Goal: Navigation & Orientation: Find specific page/section

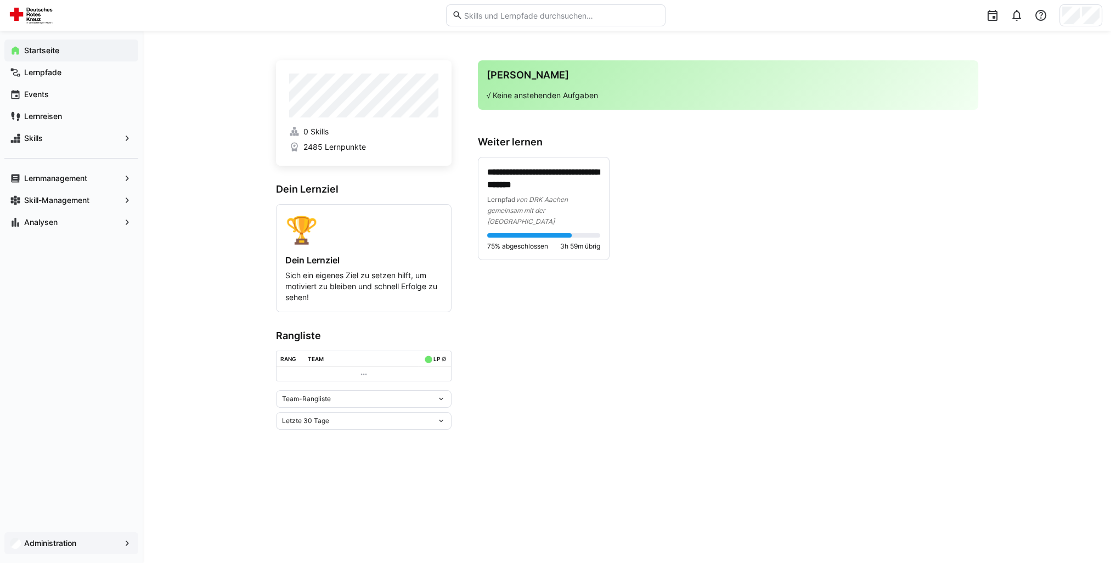
click at [94, 539] on span "Administration" at bounding box center [71, 543] width 98 height 11
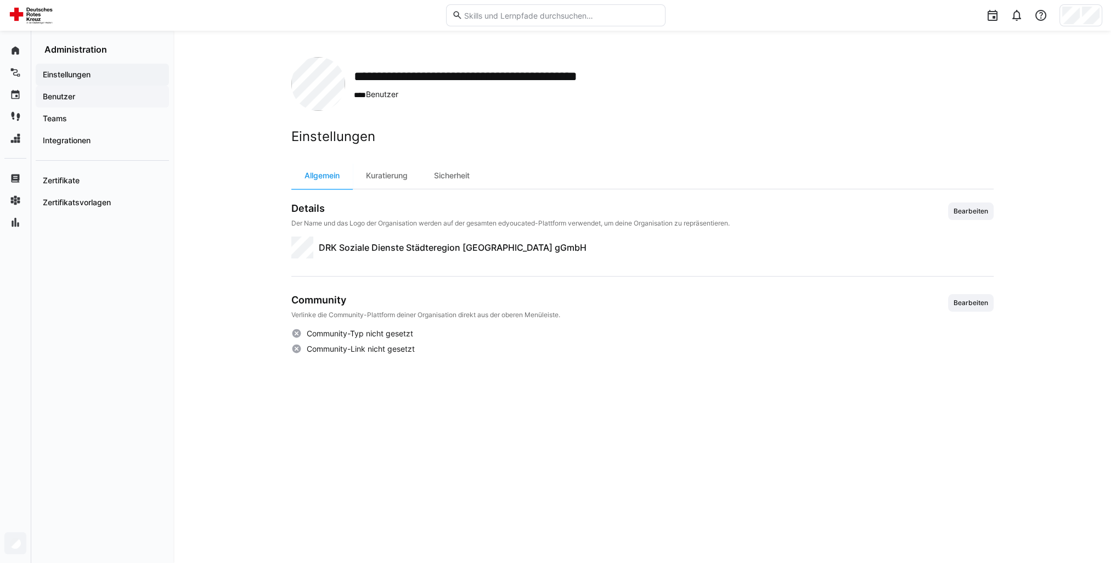
click at [97, 102] on div "Benutzer" at bounding box center [102, 97] width 133 height 22
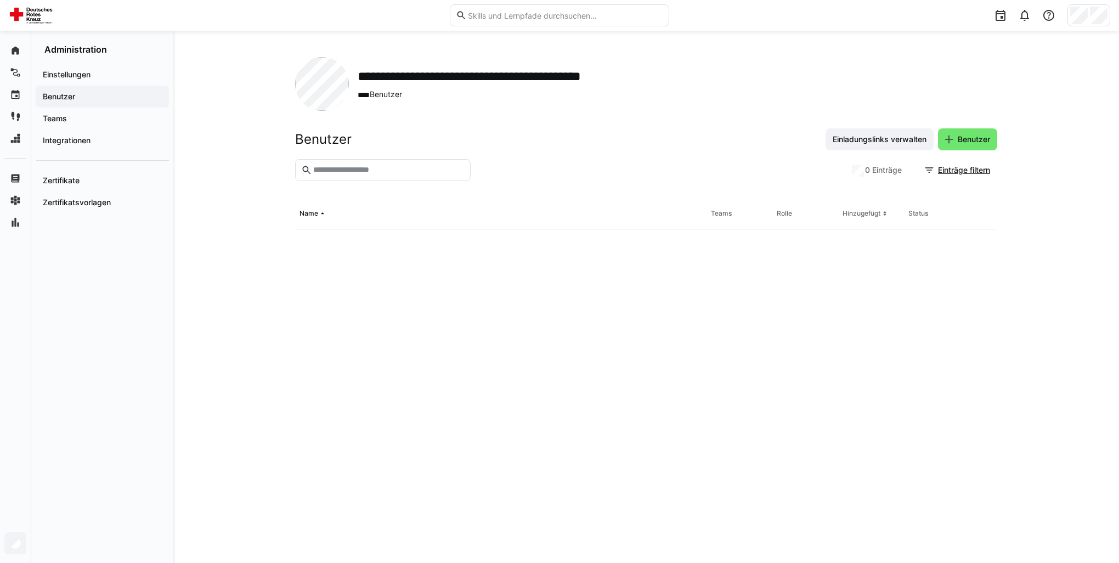
click at [348, 165] on input "text" at bounding box center [388, 170] width 153 height 10
type input "****"
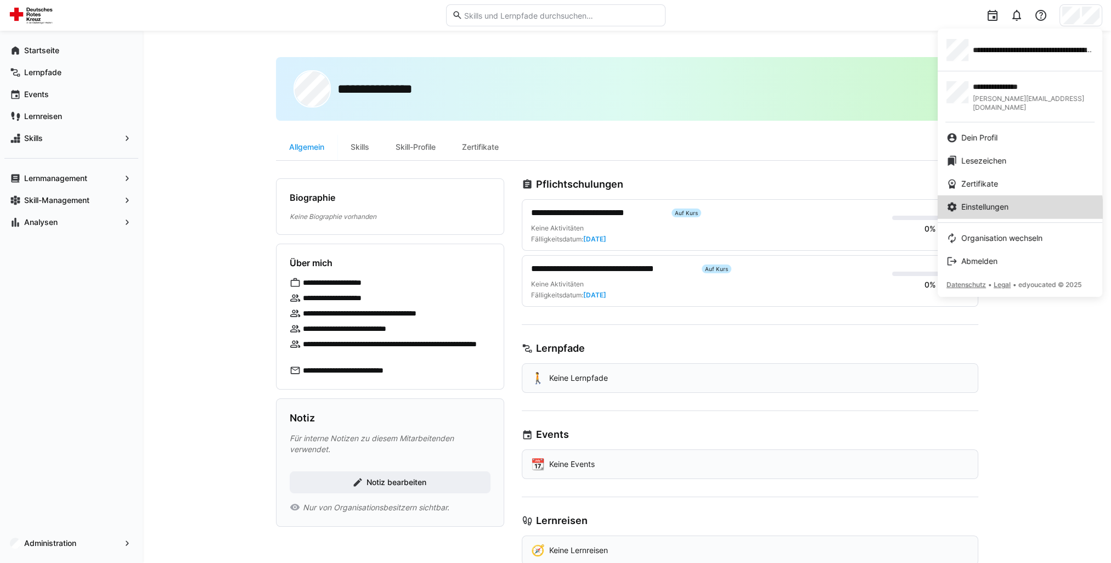
click at [1013, 201] on div "Einstellungen" at bounding box center [1020, 206] width 147 height 11
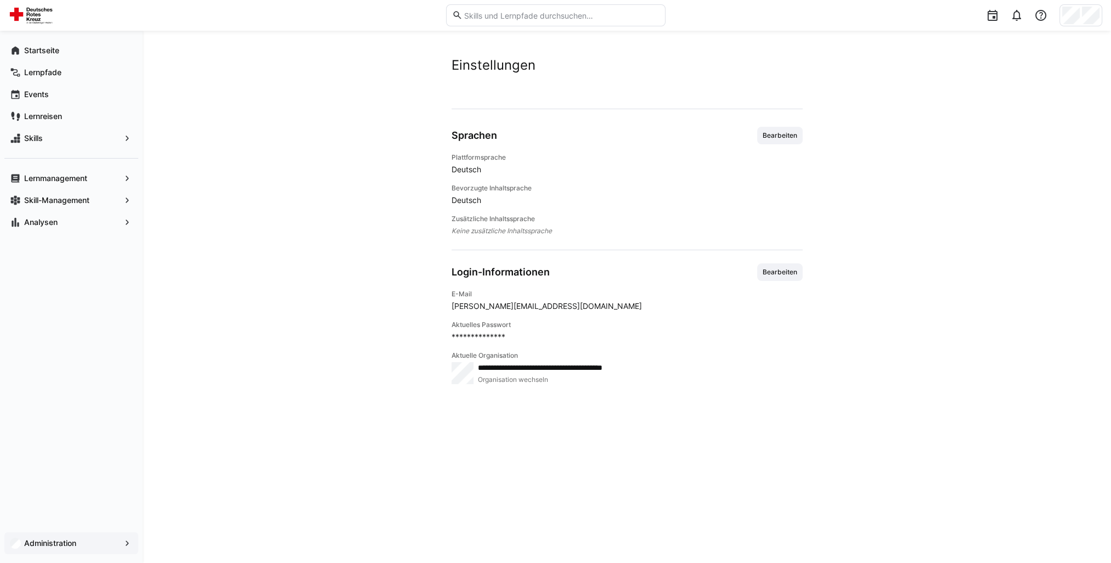
click at [85, 540] on span "Administration" at bounding box center [71, 543] width 98 height 11
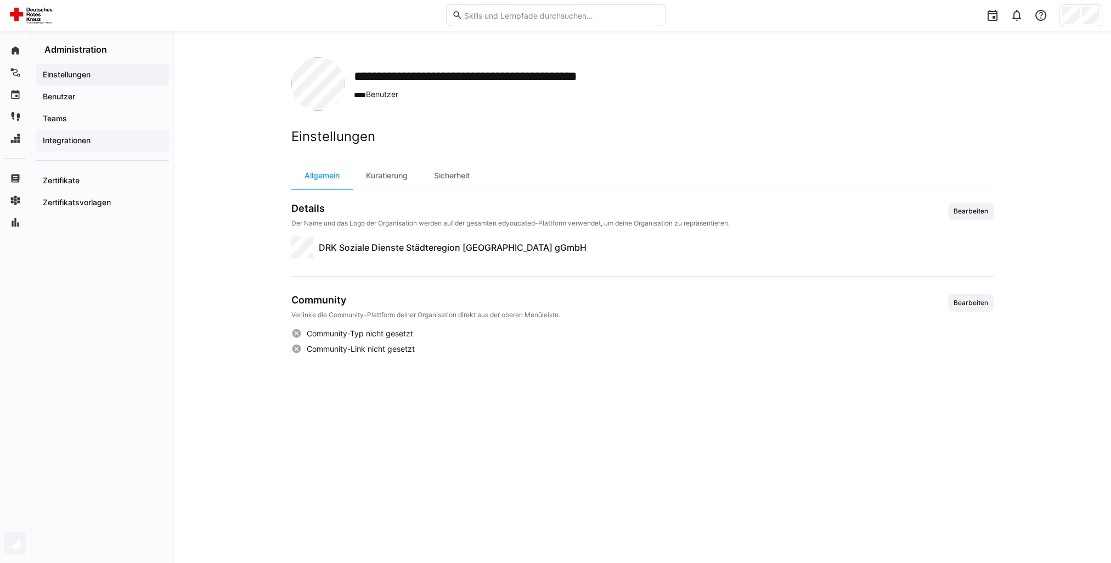
click at [98, 138] on span "Integrationen" at bounding box center [102, 140] width 122 height 11
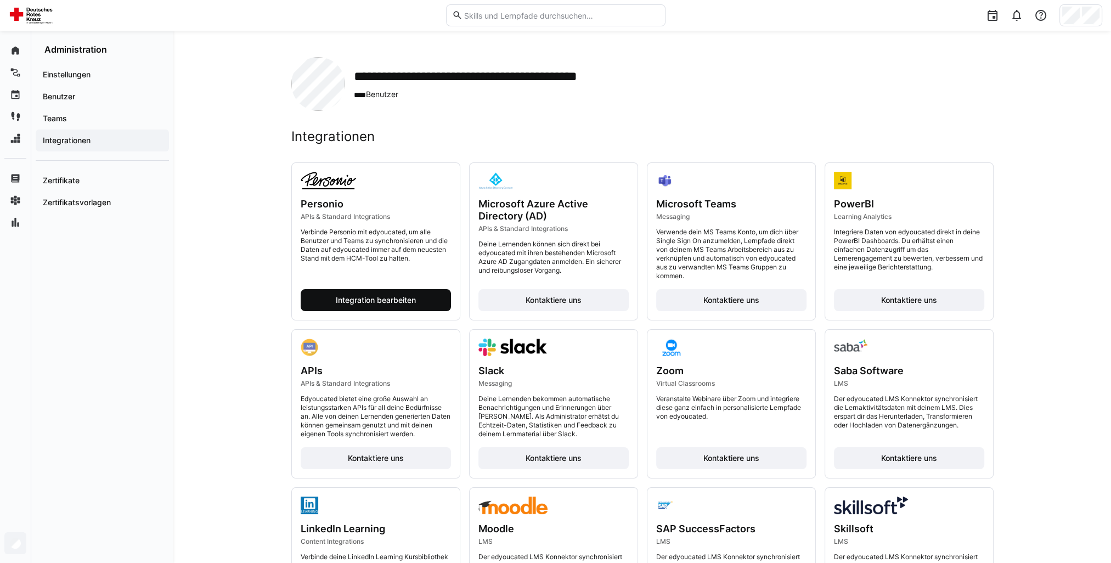
click at [398, 305] on span "Integration bearbeiten" at bounding box center [375, 300] width 83 height 11
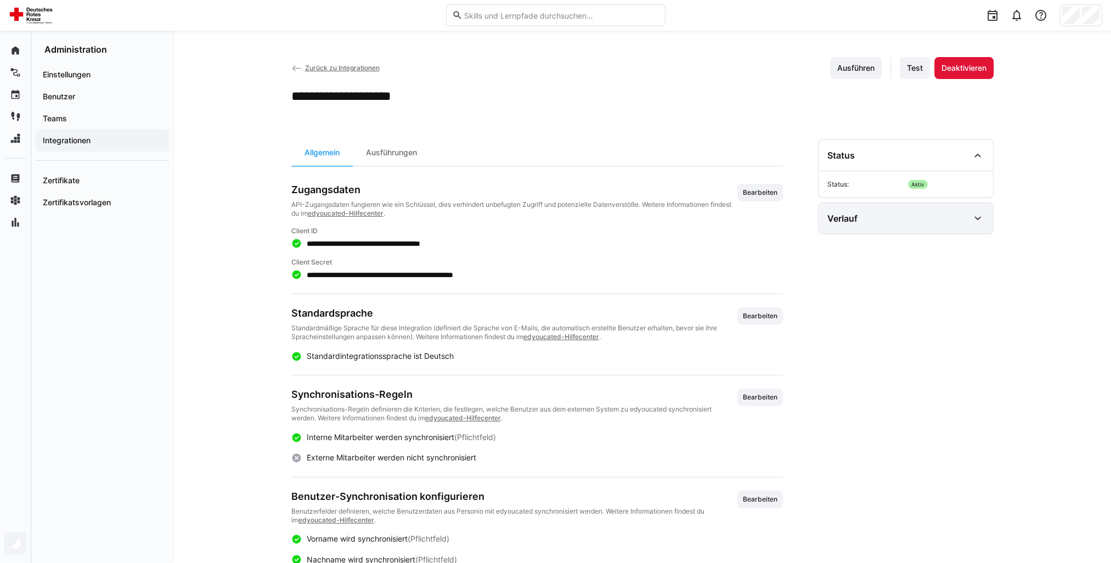
click at [900, 226] on div "Verlauf" at bounding box center [906, 218] width 174 height 31
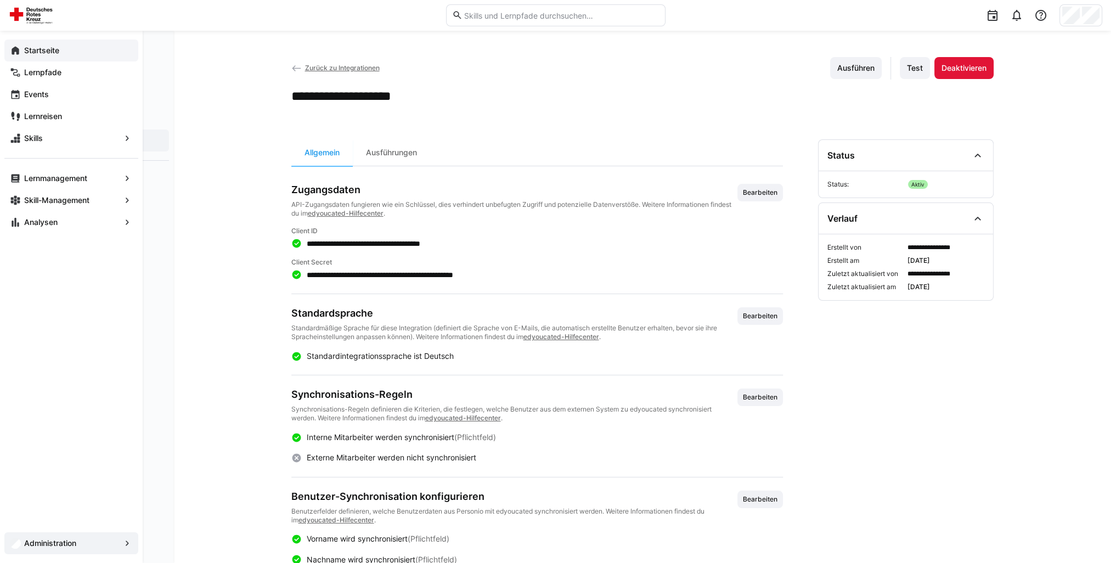
click at [24, 54] on span "Startseite" at bounding box center [77, 50] width 110 height 11
